Goal: Information Seeking & Learning: Learn about a topic

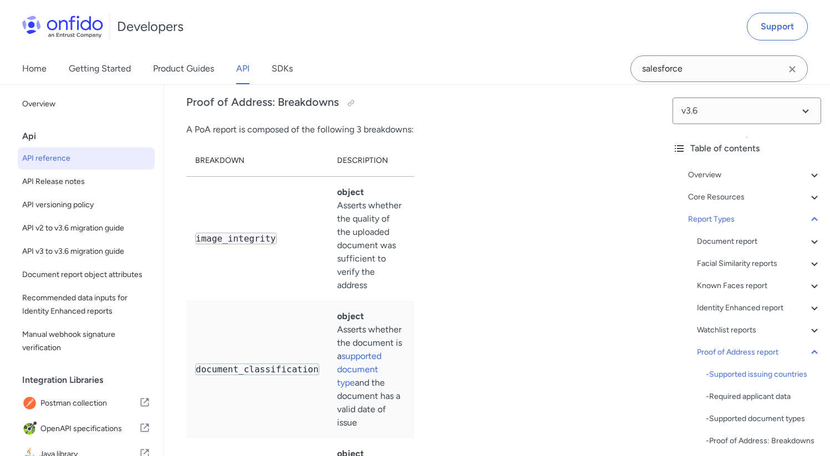
scroll to position [84897, 0]
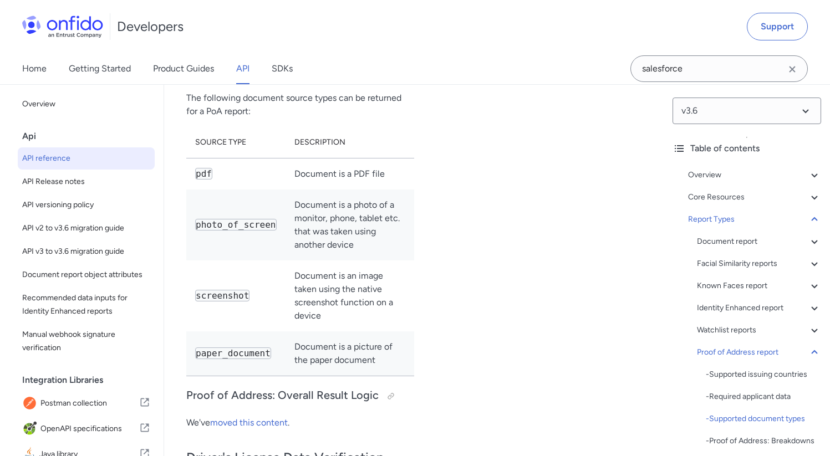
scroll to position [86135, 0]
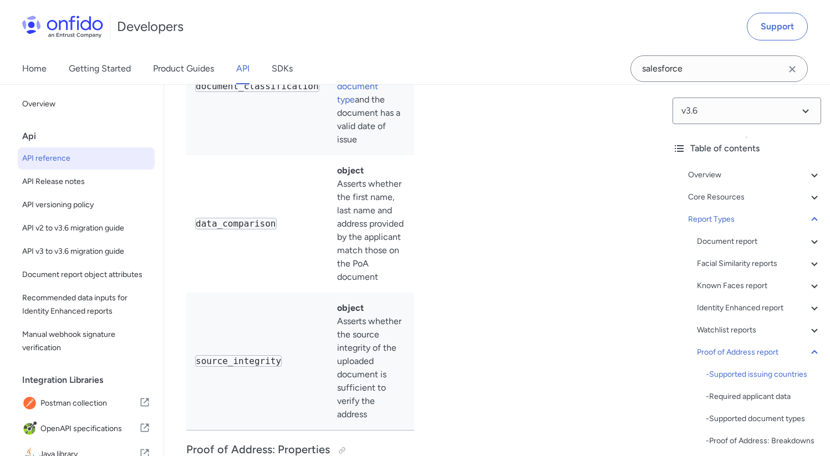
scroll to position [84907, 0]
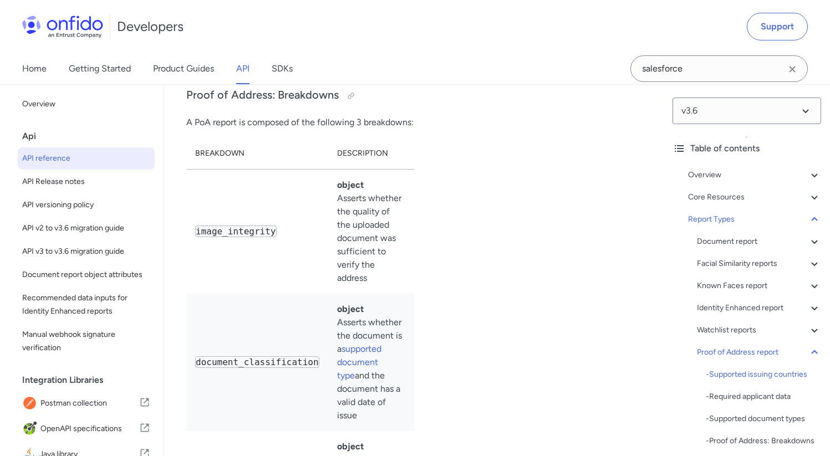
drag, startPoint x: 210, startPoint y: 184, endPoint x: 285, endPoint y: 269, distance: 113.9
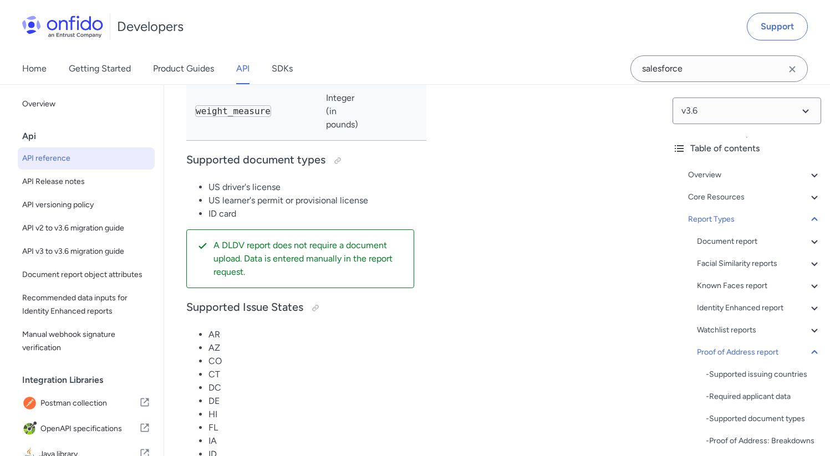
scroll to position [88360, 0]
drag, startPoint x: 195, startPoint y: 183, endPoint x: 248, endPoint y: 184, distance: 53.2
drag, startPoint x: 197, startPoint y: 287, endPoint x: 313, endPoint y: 287, distance: 116.4
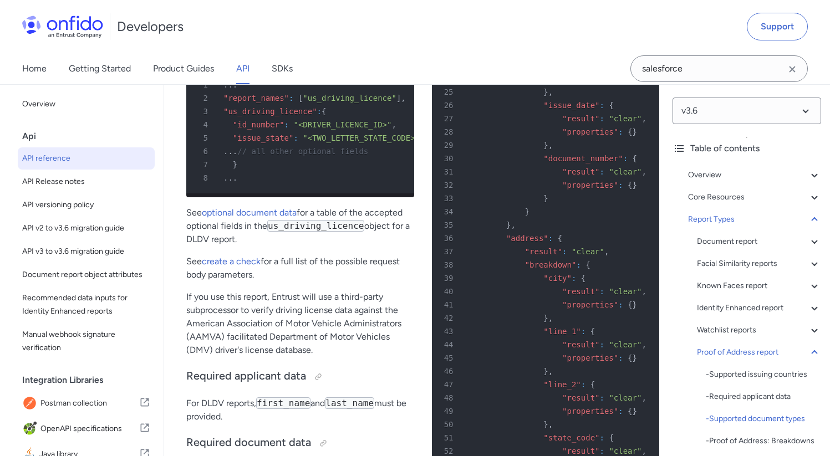
scroll to position [86827, 0]
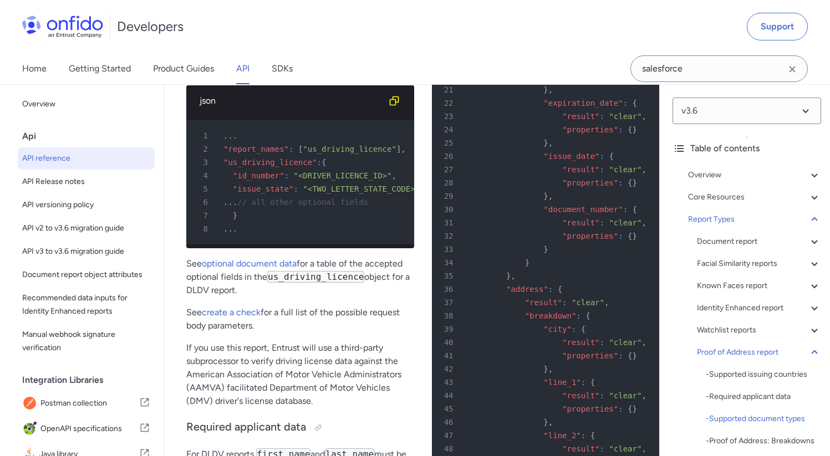
drag, startPoint x: 476, startPoint y: 251, endPoint x: 513, endPoint y: 278, distance: 46.3
drag, startPoint x: 552, startPoint y: 280, endPoint x: 463, endPoint y: 247, distance: 94.7
